Goal: Find specific page/section: Find specific page/section

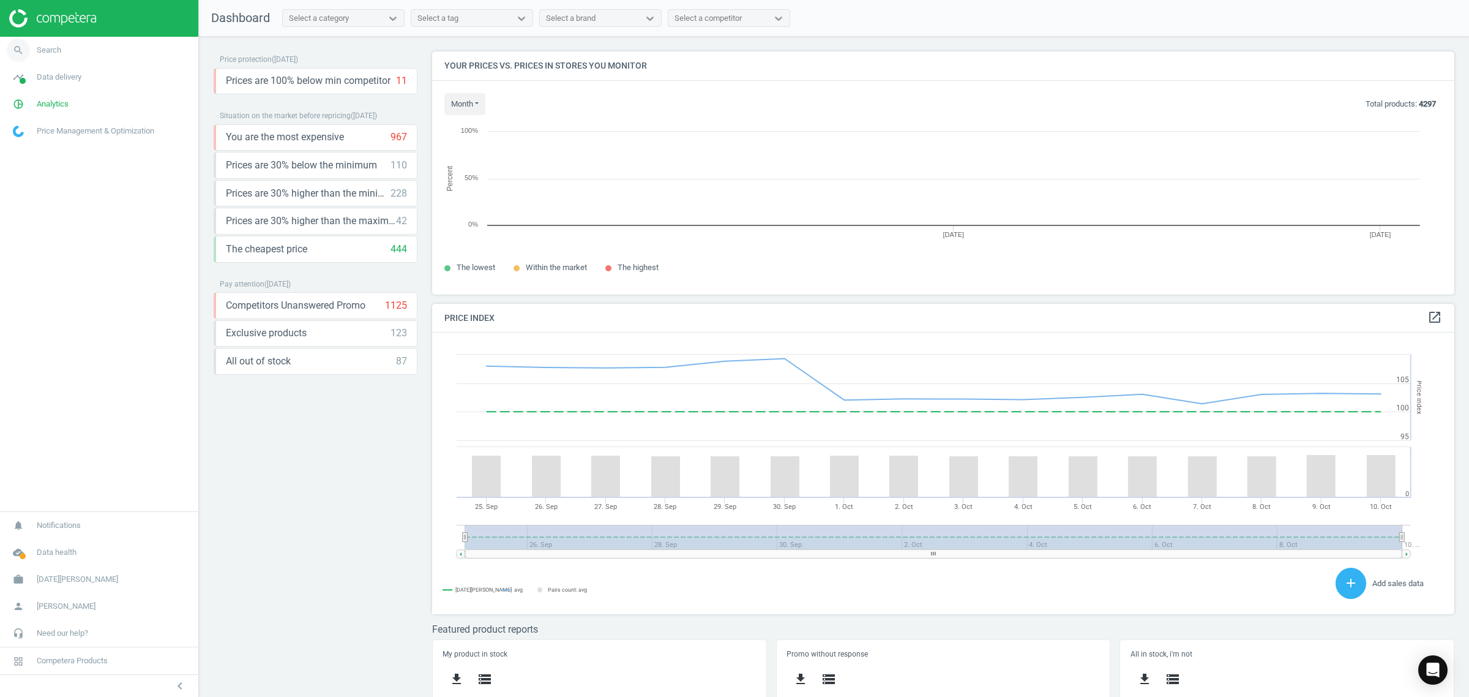
scroll to position [267, 1035]
click at [70, 47] on link "search Search" at bounding box center [99, 50] width 198 height 27
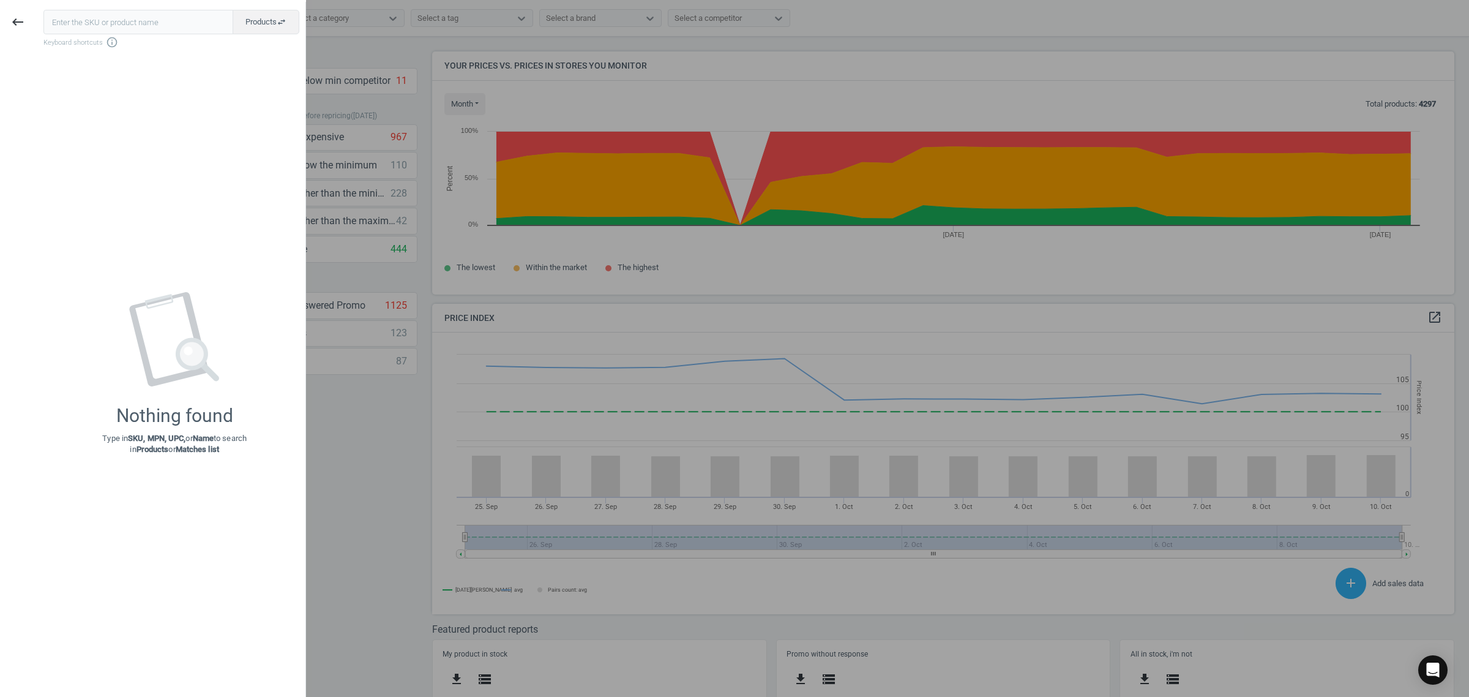
click at [172, 10] on input "text" at bounding box center [138, 22] width 190 height 24
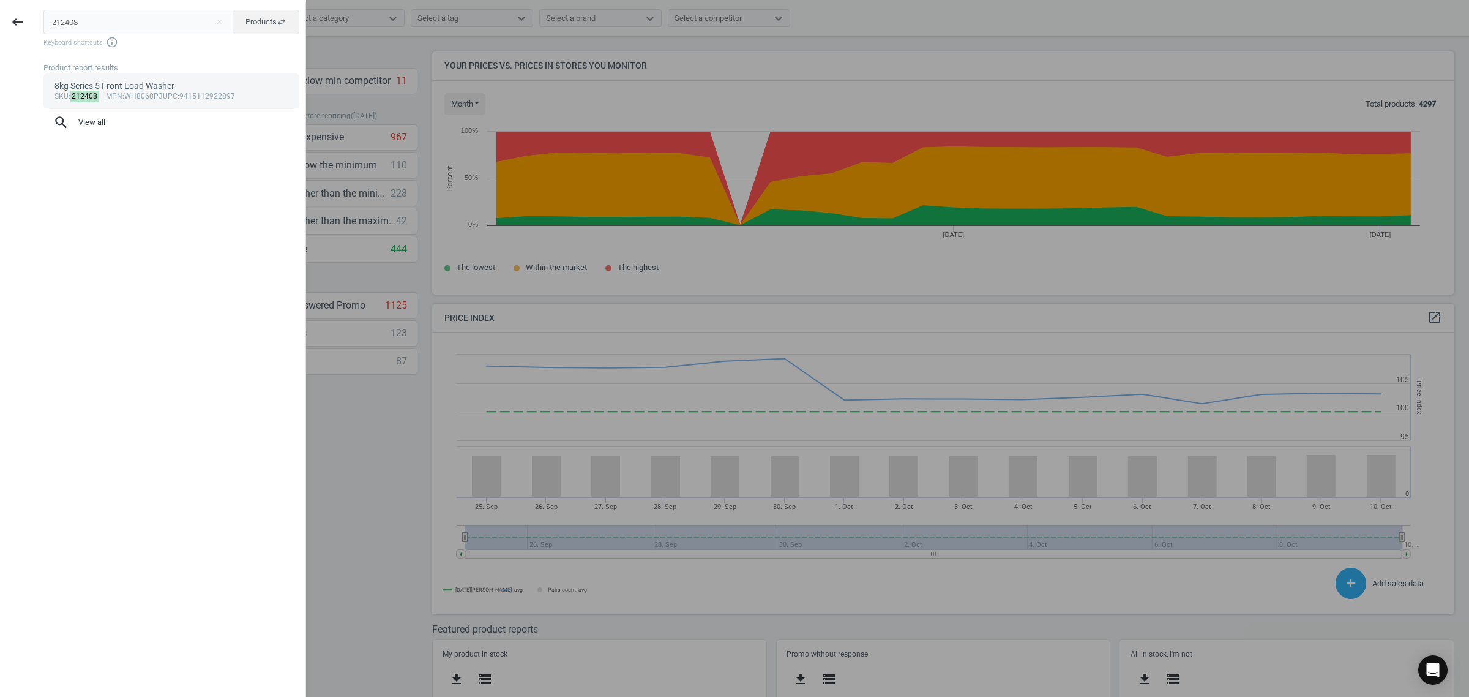
type input "212408"
click at [112, 81] on div "8kg Series 5 Front Load Washer" at bounding box center [171, 86] width 234 height 12
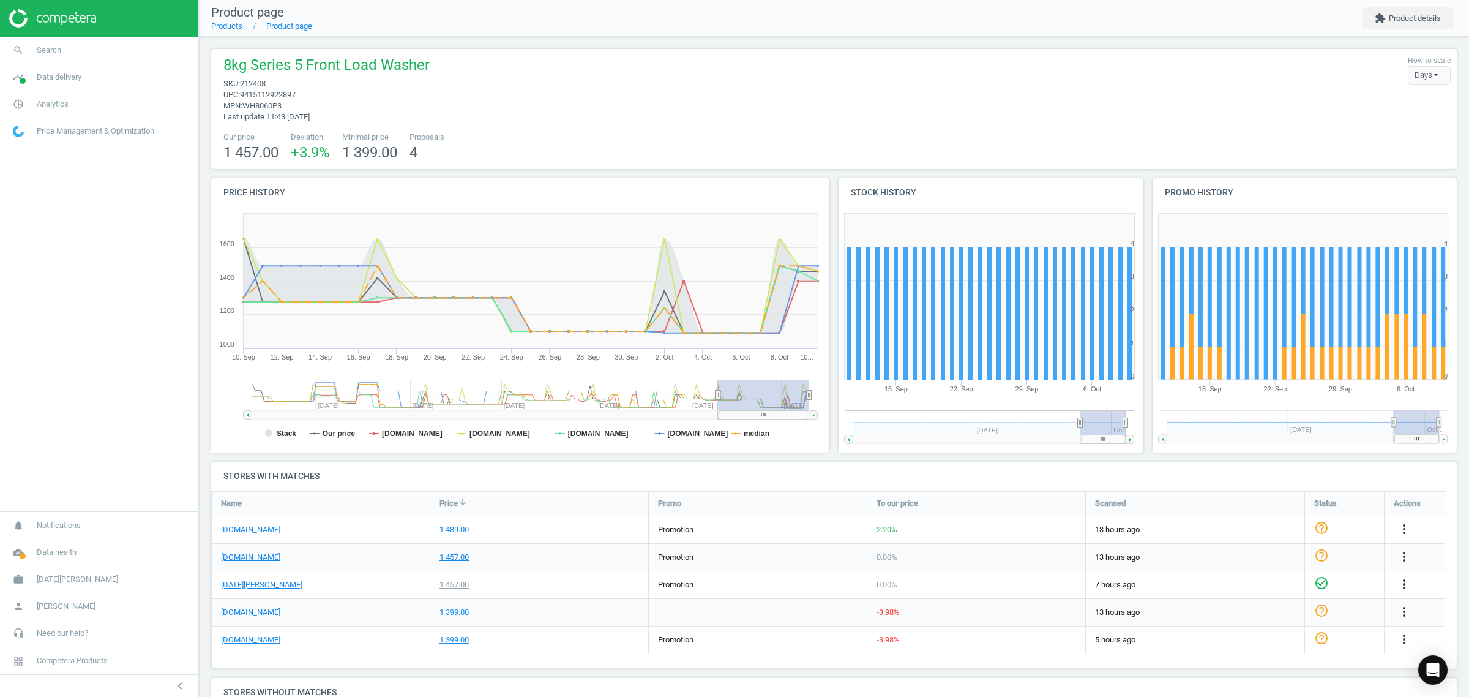
scroll to position [102, 0]
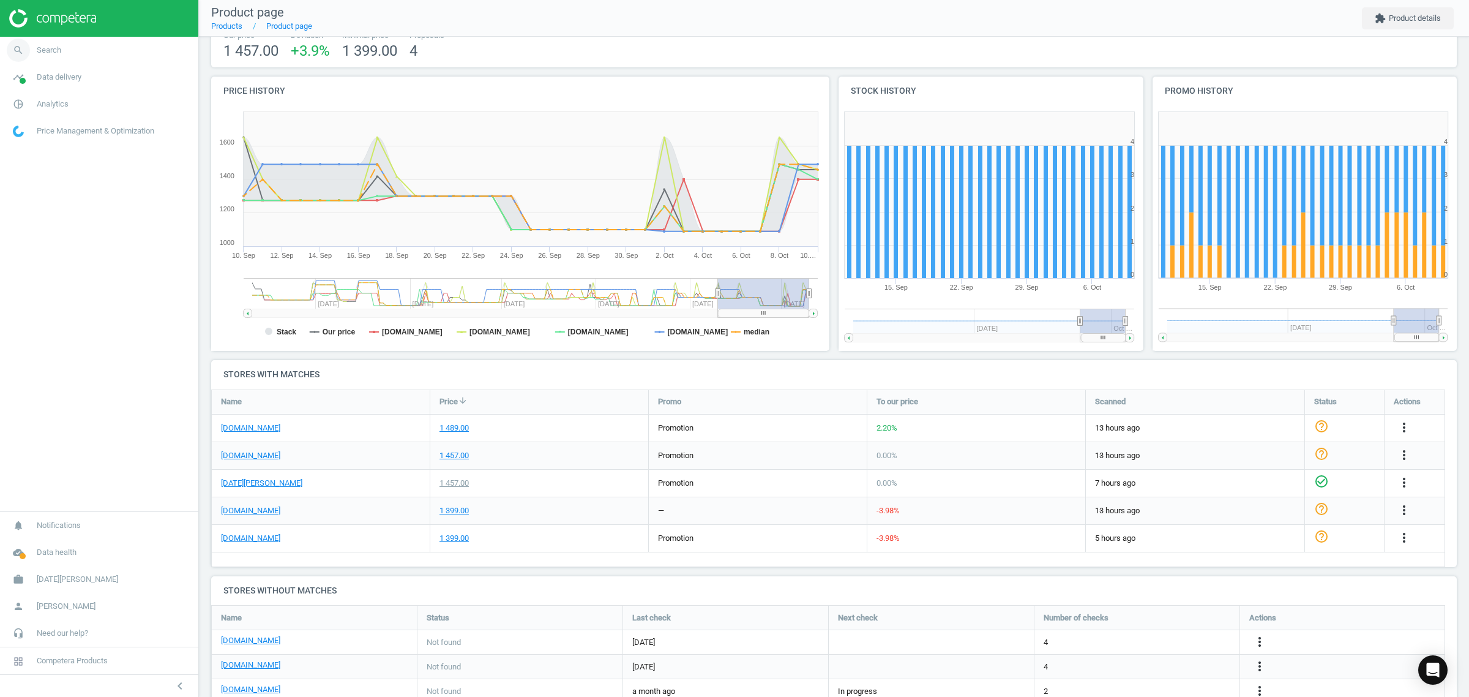
click at [36, 46] on span "search" at bounding box center [18, 50] width 37 height 27
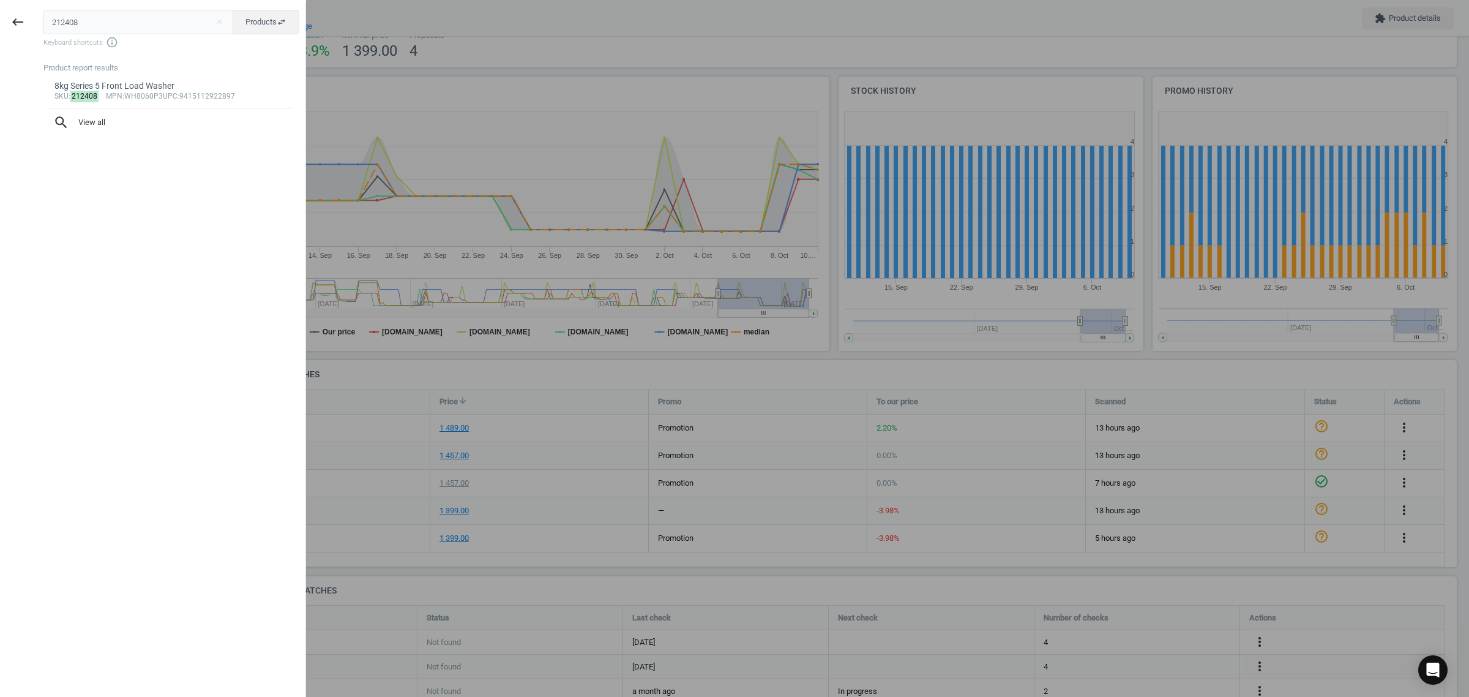
click at [114, 18] on input "212408" at bounding box center [138, 22] width 190 height 24
click at [114, 17] on input "212408" at bounding box center [138, 22] width 190 height 24
type input "231244"
click at [149, 100] on div "635L Side By Side Fridge with Door-In-Door & Craft Ice Maker - Matte Black" at bounding box center [171, 92] width 234 height 24
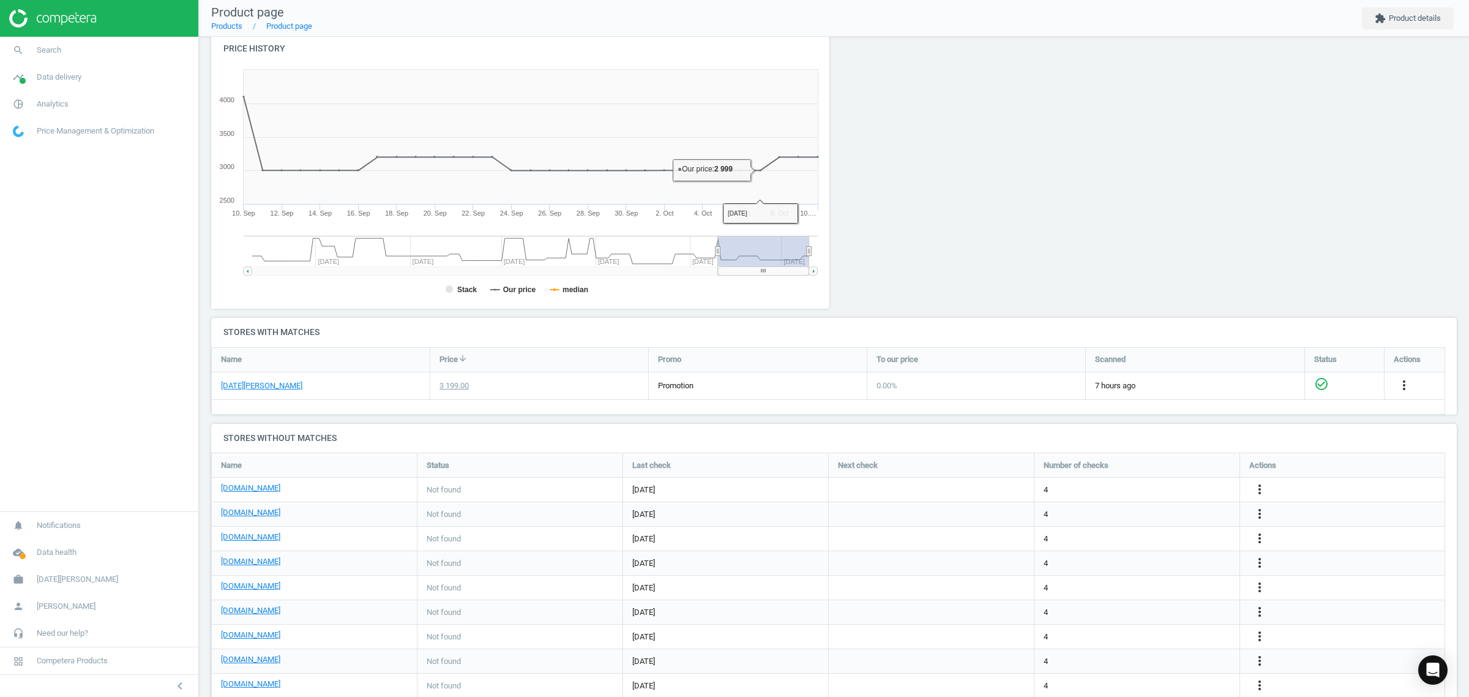
scroll to position [181, 0]
